Goal: Task Accomplishment & Management: Complete application form

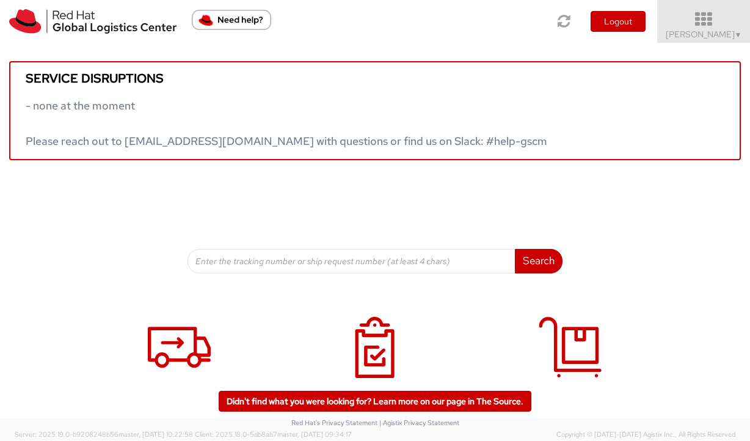
click at [714, 12] on icon at bounding box center [704, 19] width 107 height 17
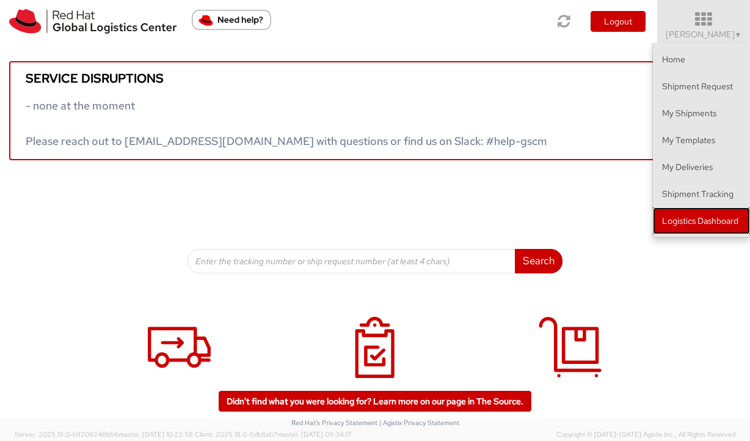
click at [665, 230] on link "Logistics Dashboard" at bounding box center [701, 220] width 97 height 27
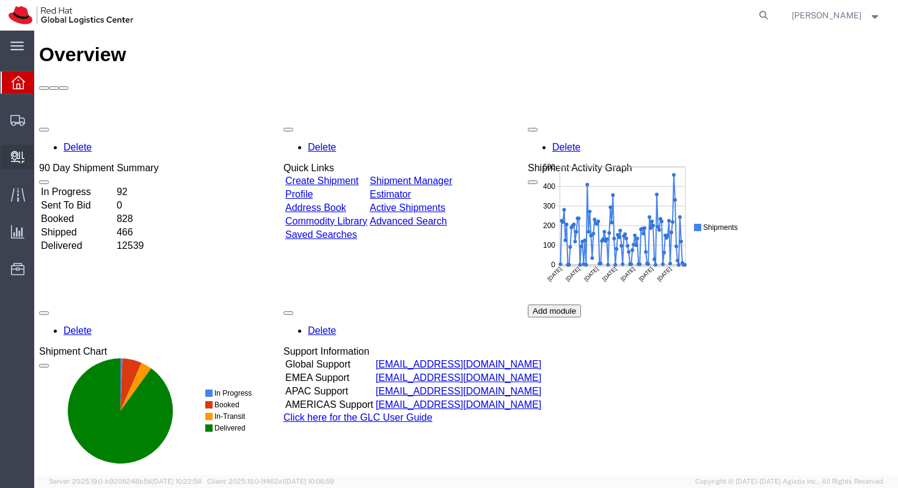
click at [0, 0] on span "Create Delivery" at bounding box center [0, 0] width 0 height 0
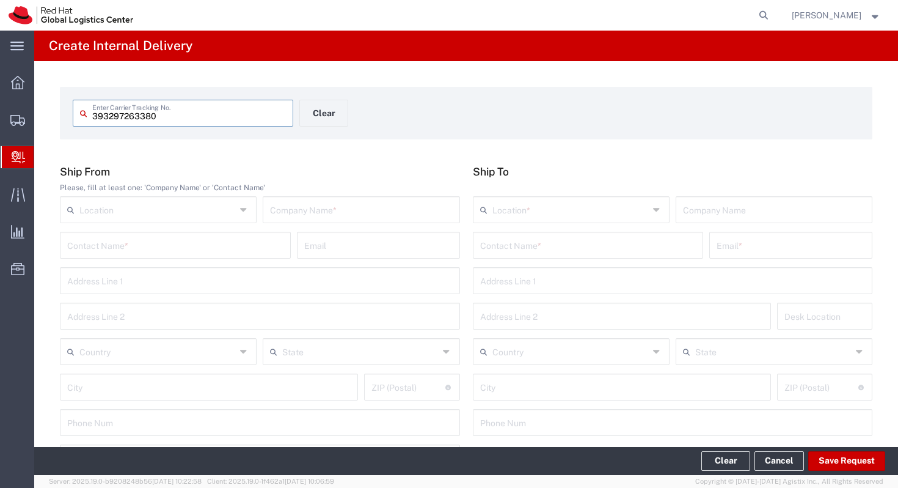
type input "393297263380"
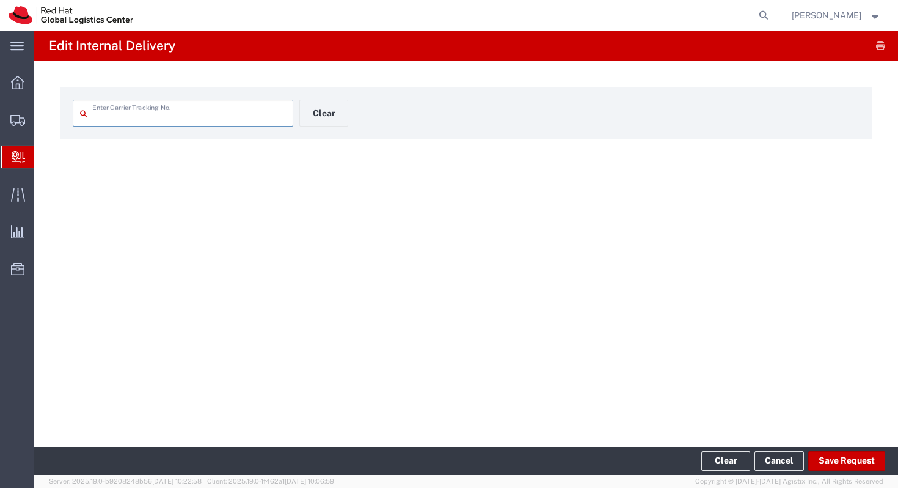
type input "393297263380"
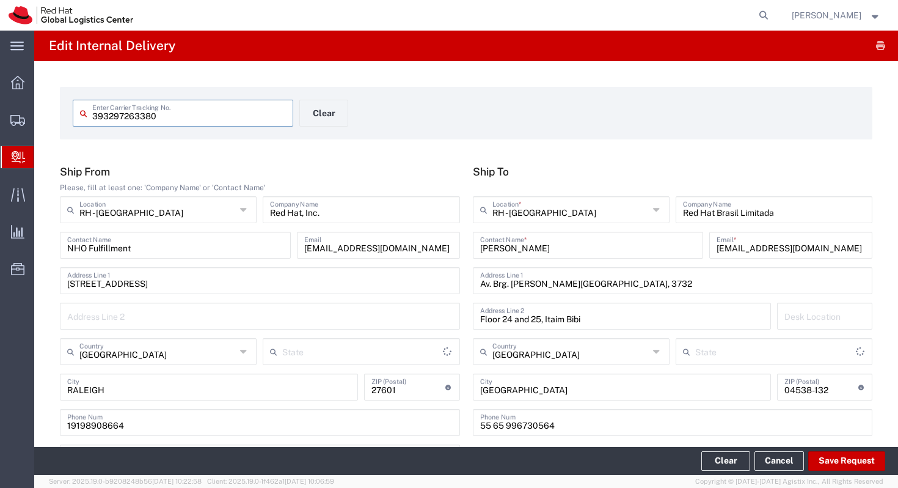
type input "Your Packaging"
type input "North Carolina"
type input "São Paulo"
type input "International Economy"
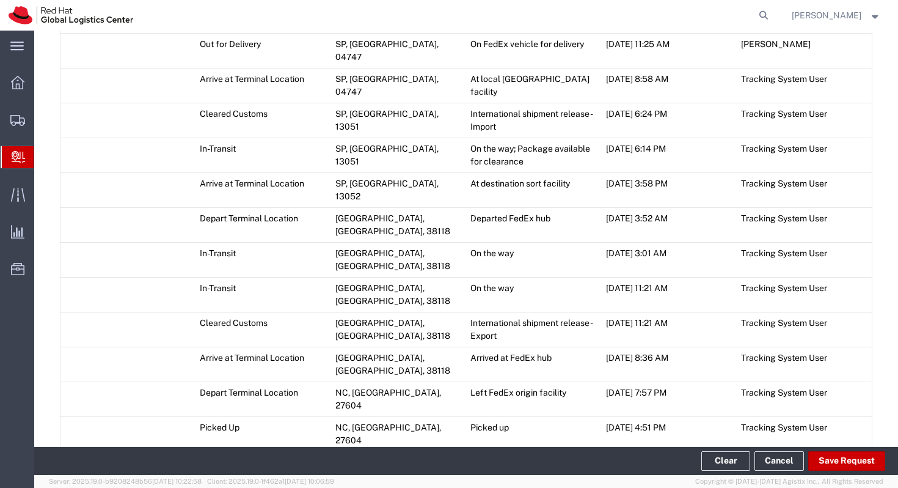
scroll to position [803, 0]
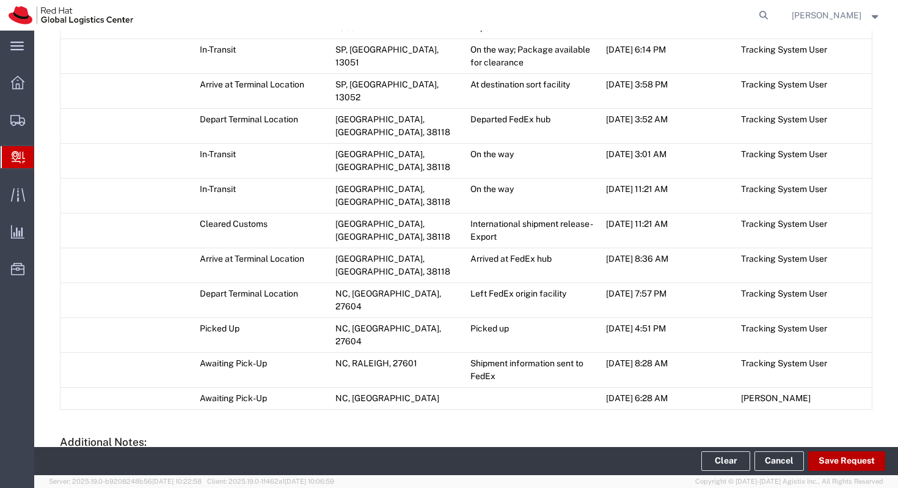
click at [750, 440] on button "Save Request" at bounding box center [847, 461] width 77 height 20
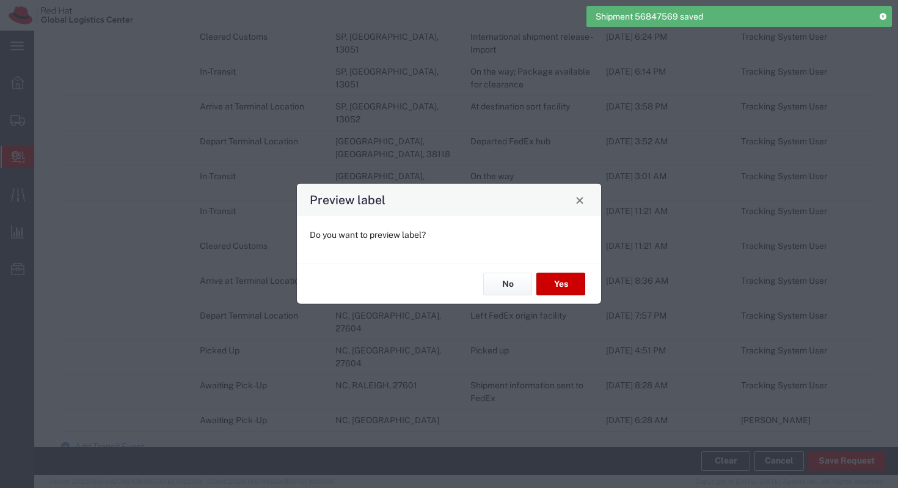
type input "Your Packaging"
type input "International Economy"
click at [562, 282] on button "Yes" at bounding box center [561, 284] width 49 height 23
